Goal: Task Accomplishment & Management: Use online tool/utility

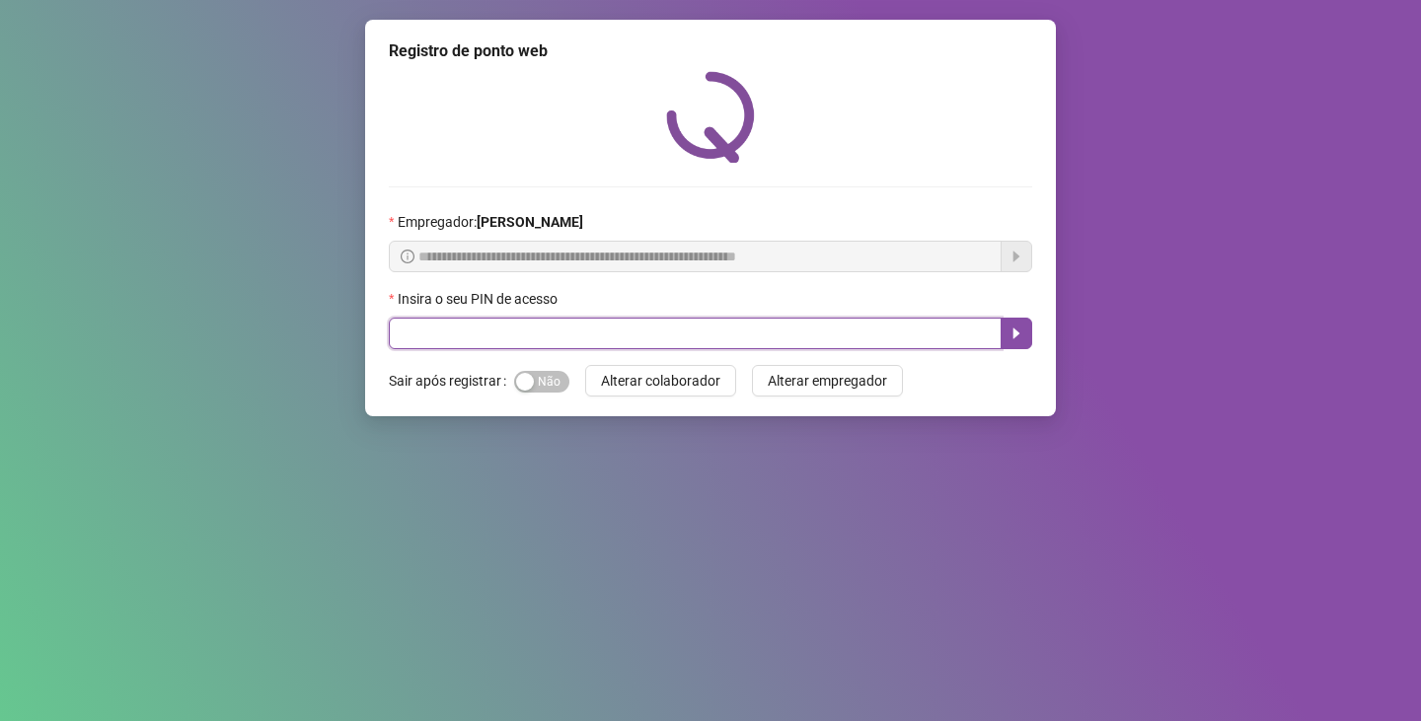
click at [509, 338] on input "text" at bounding box center [695, 334] width 613 height 32
type input "*****"
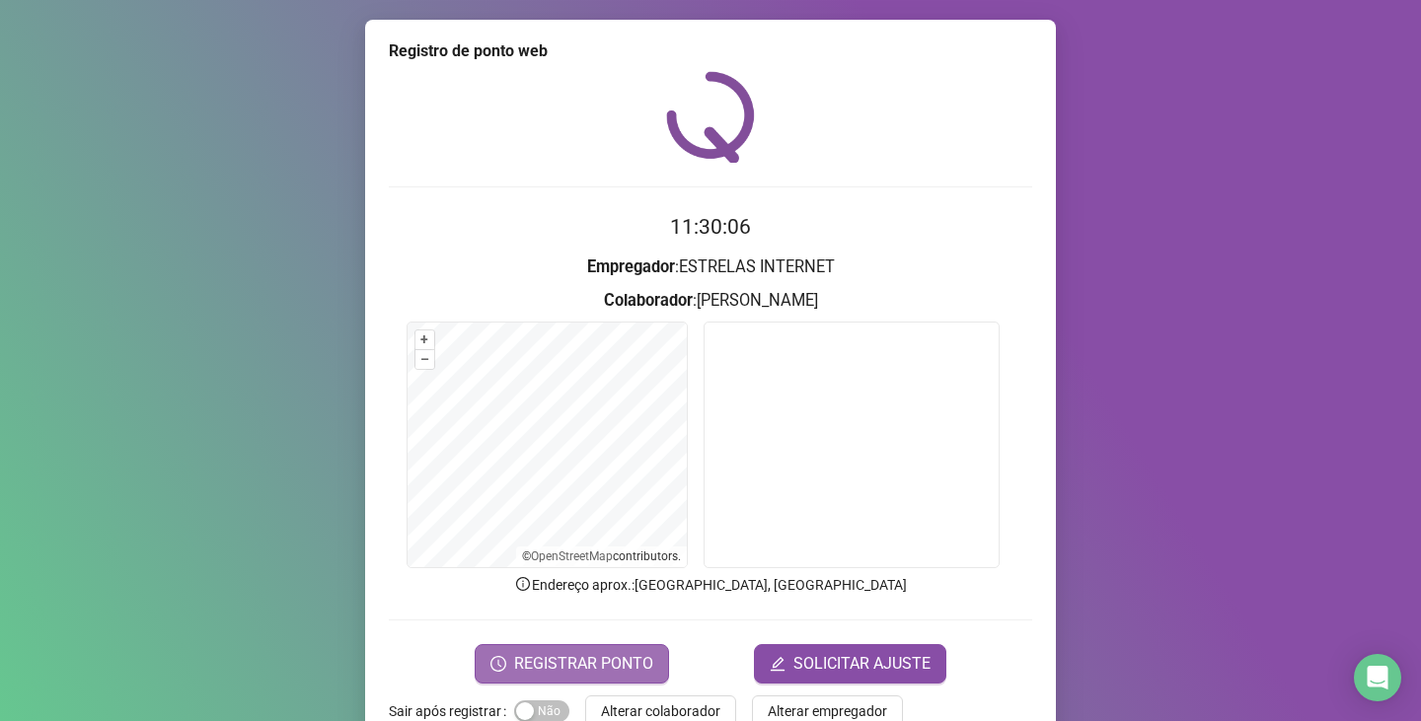
click at [558, 654] on span "REGISTRAR PONTO" at bounding box center [583, 664] width 139 height 24
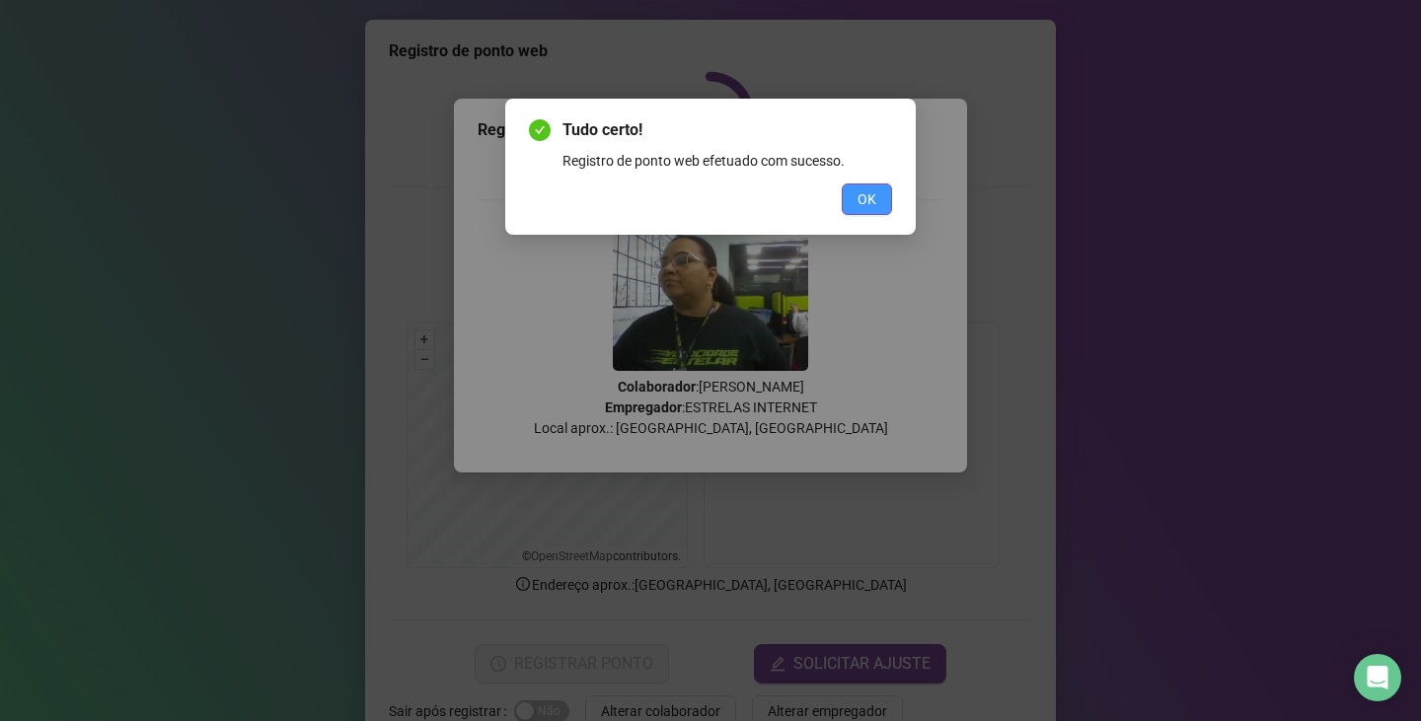
click at [870, 196] on span "OK" at bounding box center [867, 199] width 19 height 22
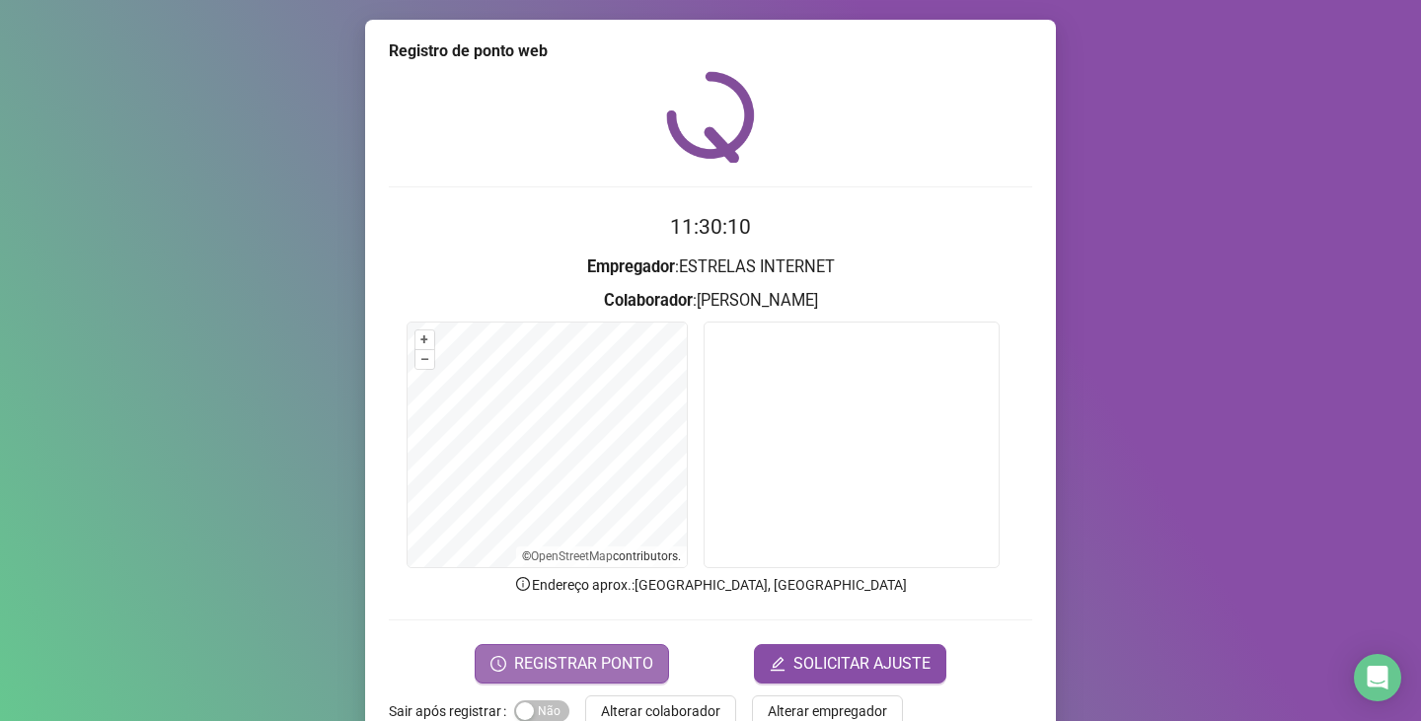
click at [509, 645] on button "REGISTRAR PONTO" at bounding box center [572, 663] width 194 height 39
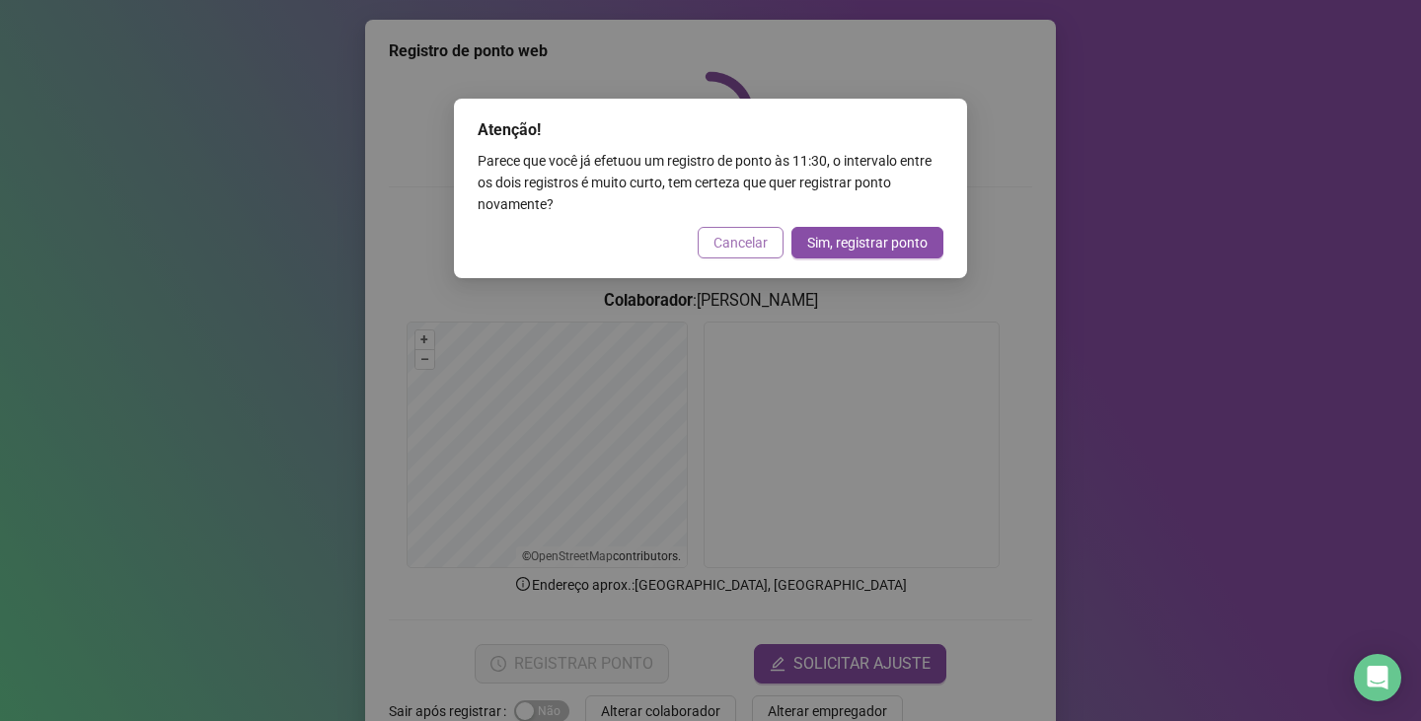
click at [775, 232] on button "Cancelar" at bounding box center [741, 243] width 86 height 32
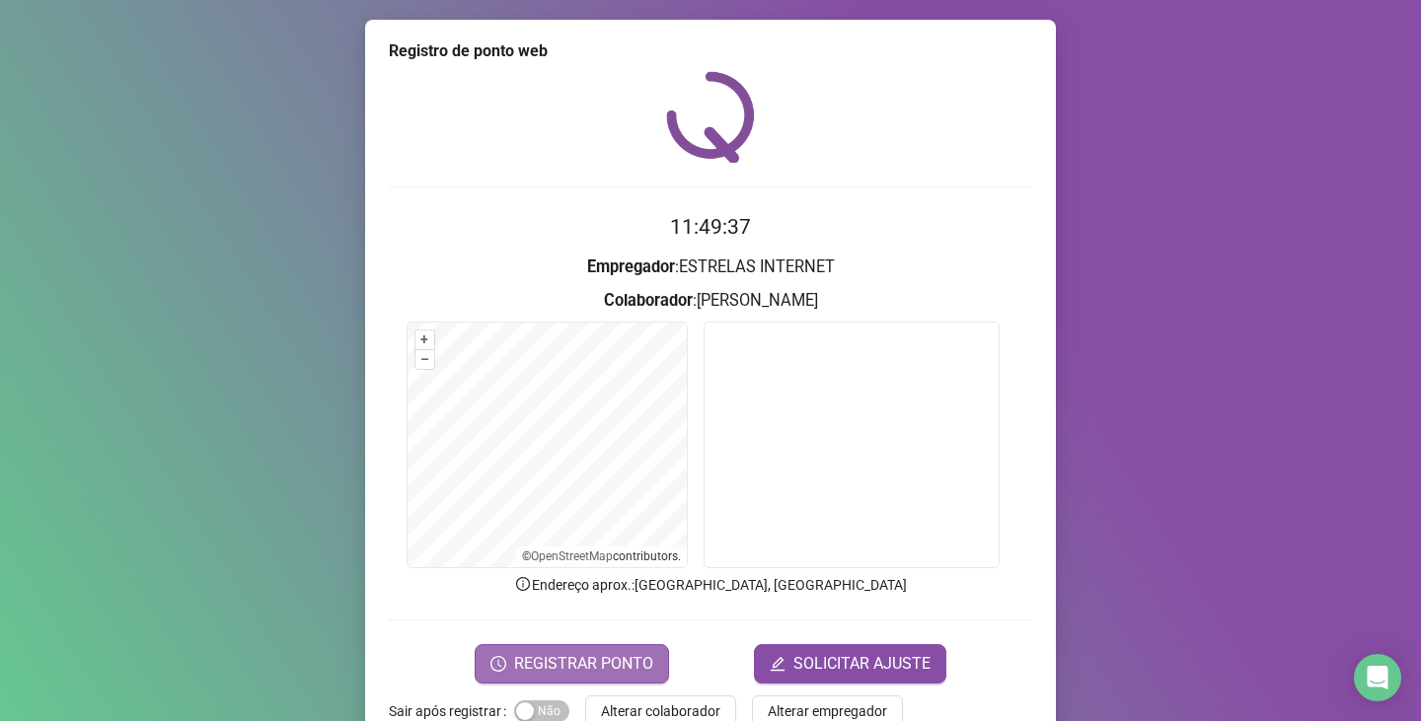
click at [556, 649] on button "REGISTRAR PONTO" at bounding box center [572, 663] width 194 height 39
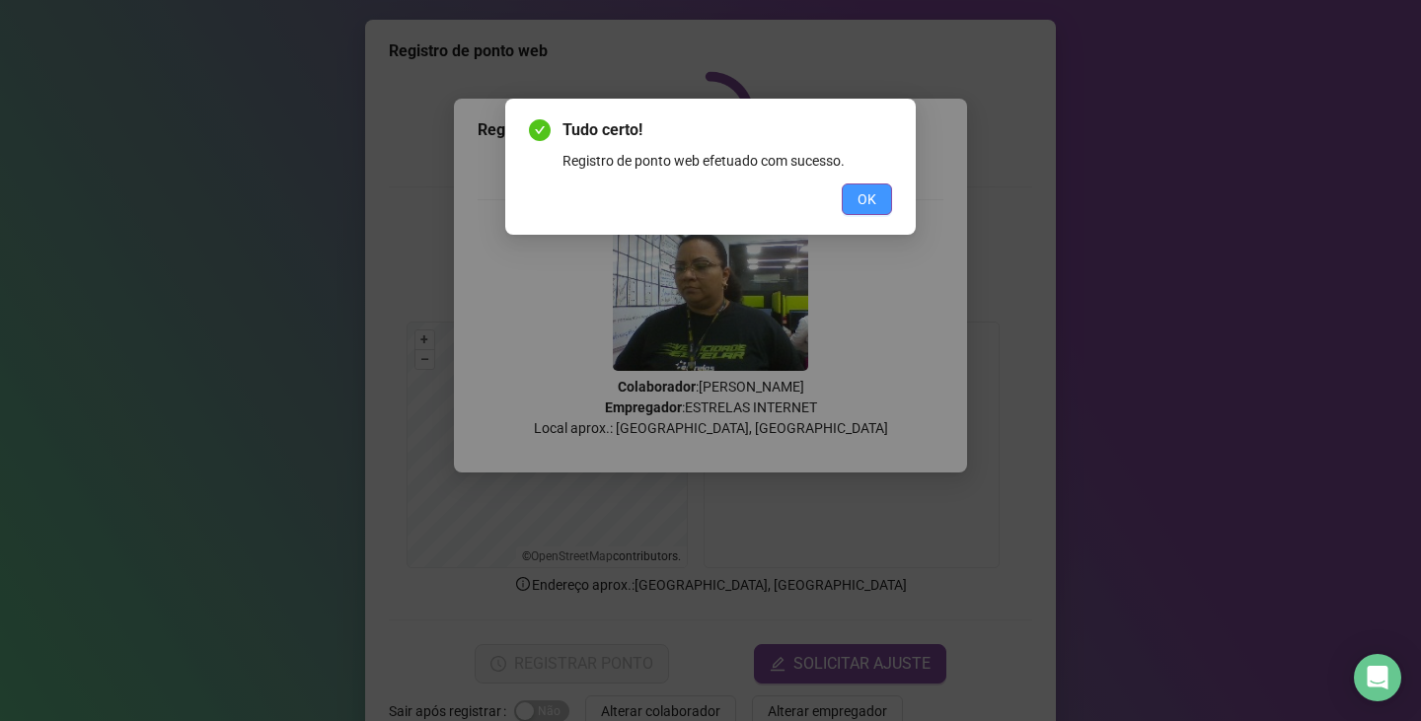
click at [855, 206] on button "OK" at bounding box center [867, 200] width 50 height 32
